Goal: Transaction & Acquisition: Purchase product/service

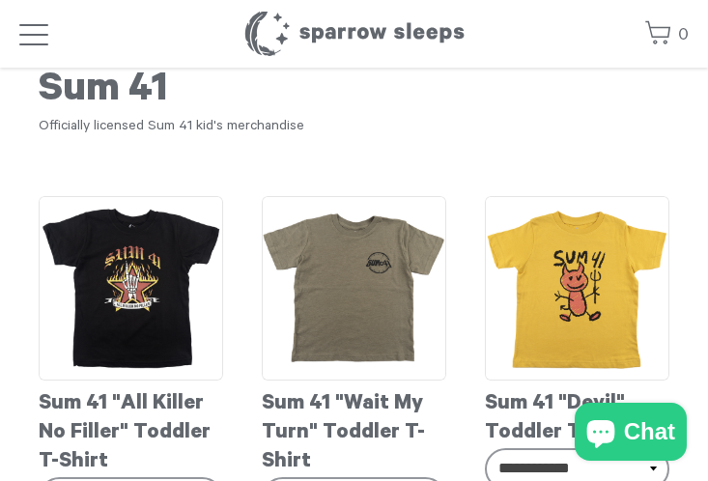
scroll to position [97, 0]
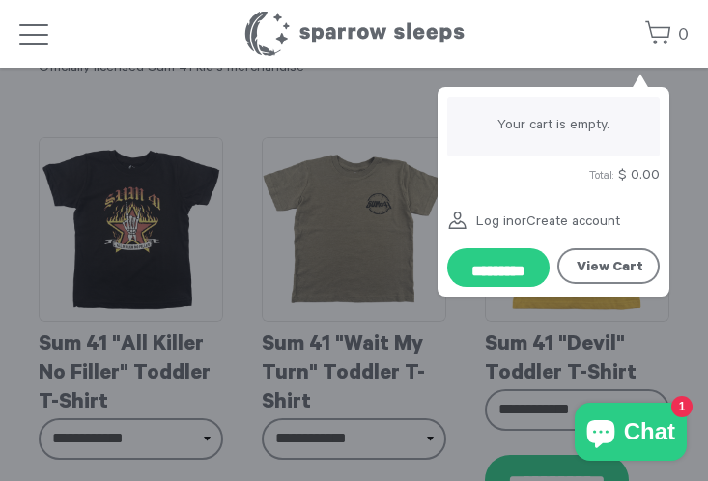
click at [607, 264] on link "View Cart" at bounding box center [608, 266] width 102 height 36
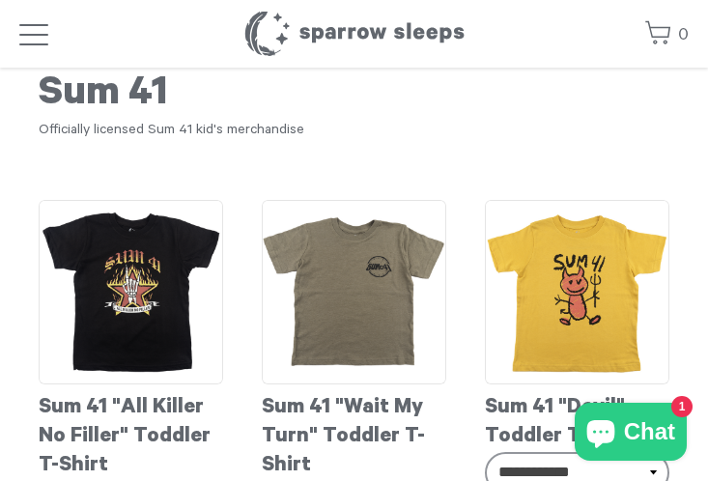
scroll to position [0, 0]
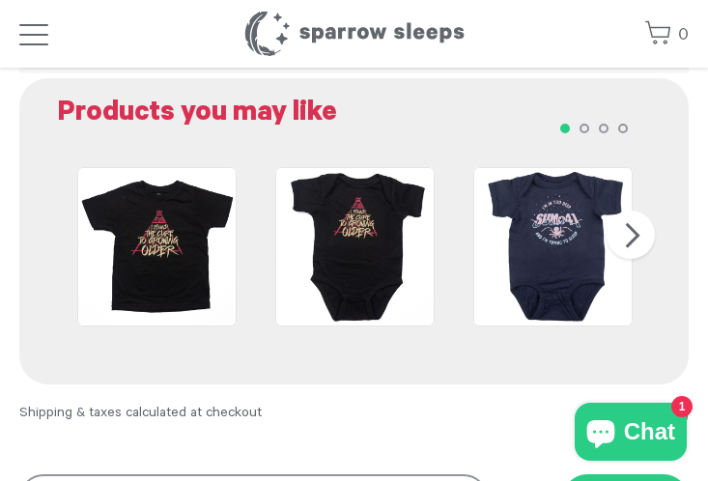
scroll to position [290, 0]
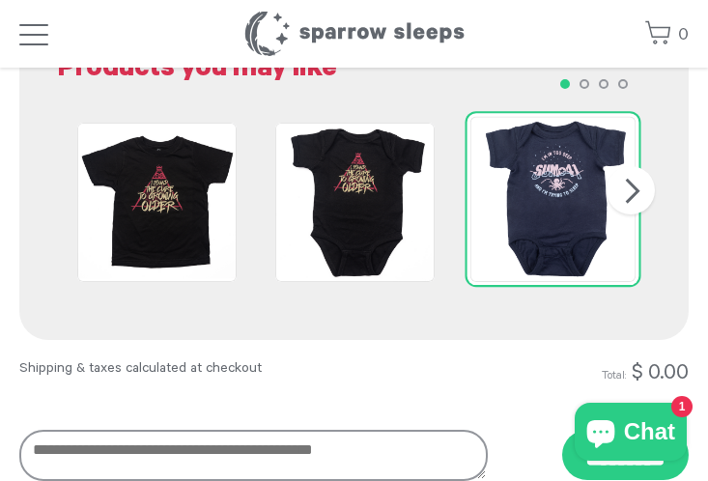
click at [523, 194] on img at bounding box center [553, 199] width 166 height 166
